Goal: Task Accomplishment & Management: Manage account settings

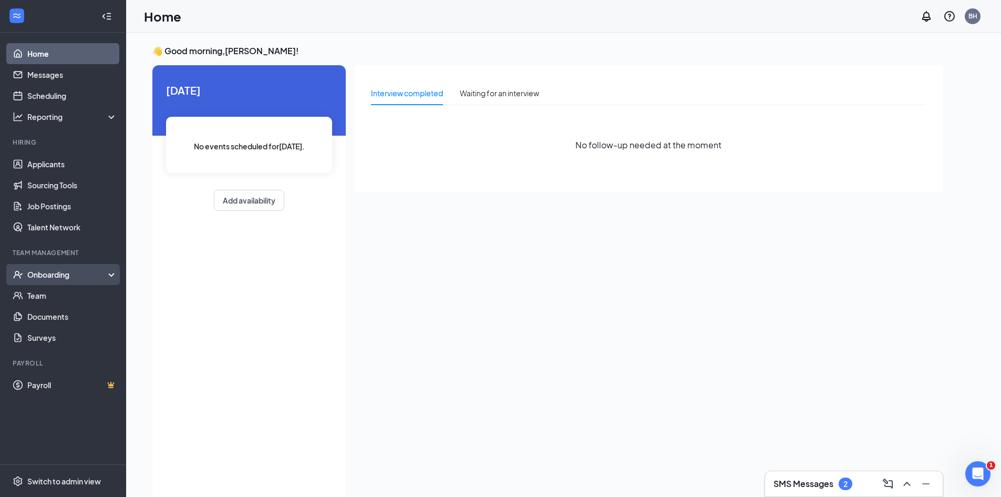
click at [51, 269] on div "Onboarding" at bounding box center [67, 274] width 81 height 11
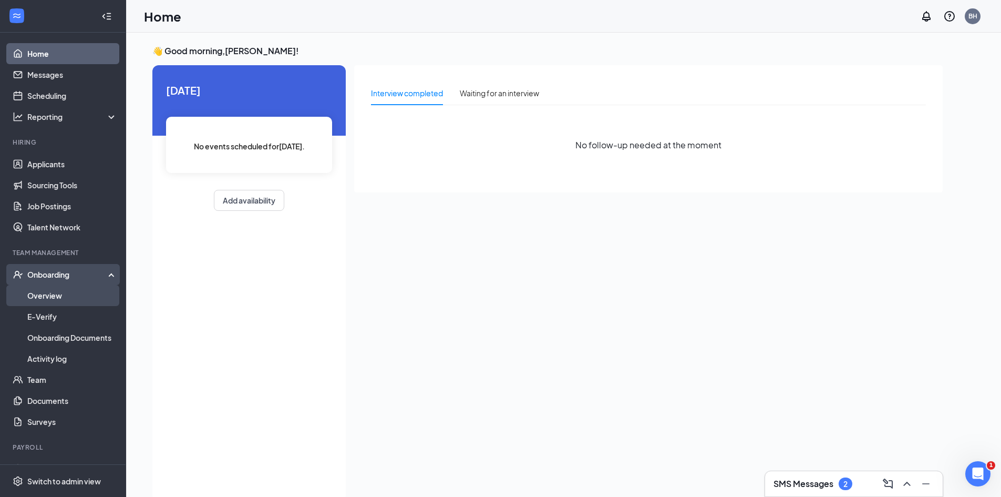
click at [74, 302] on link "Overview" at bounding box center [72, 295] width 90 height 21
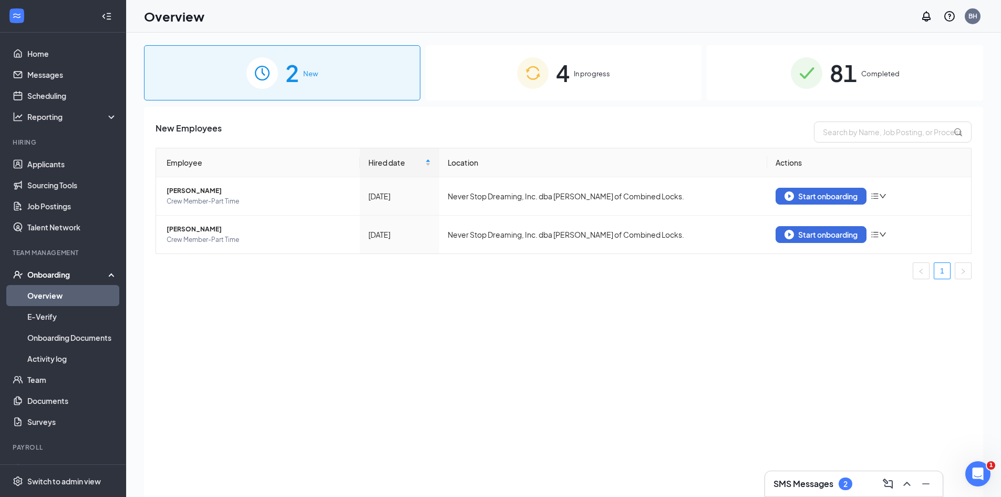
click at [563, 87] on span "4" at bounding box center [563, 73] width 14 height 36
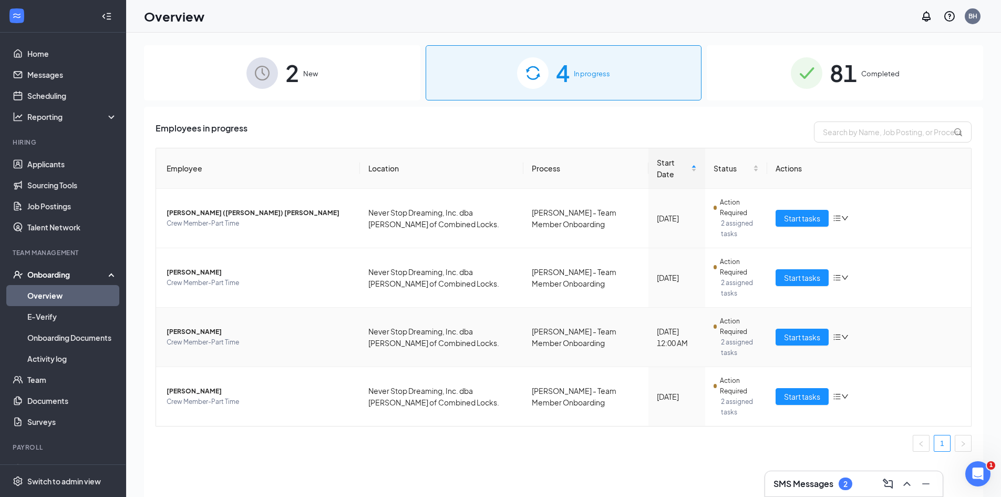
click at [275, 326] on span "Blazer Schulz" at bounding box center [259, 331] width 185 height 11
